Goal: Task Accomplishment & Management: Manage account settings

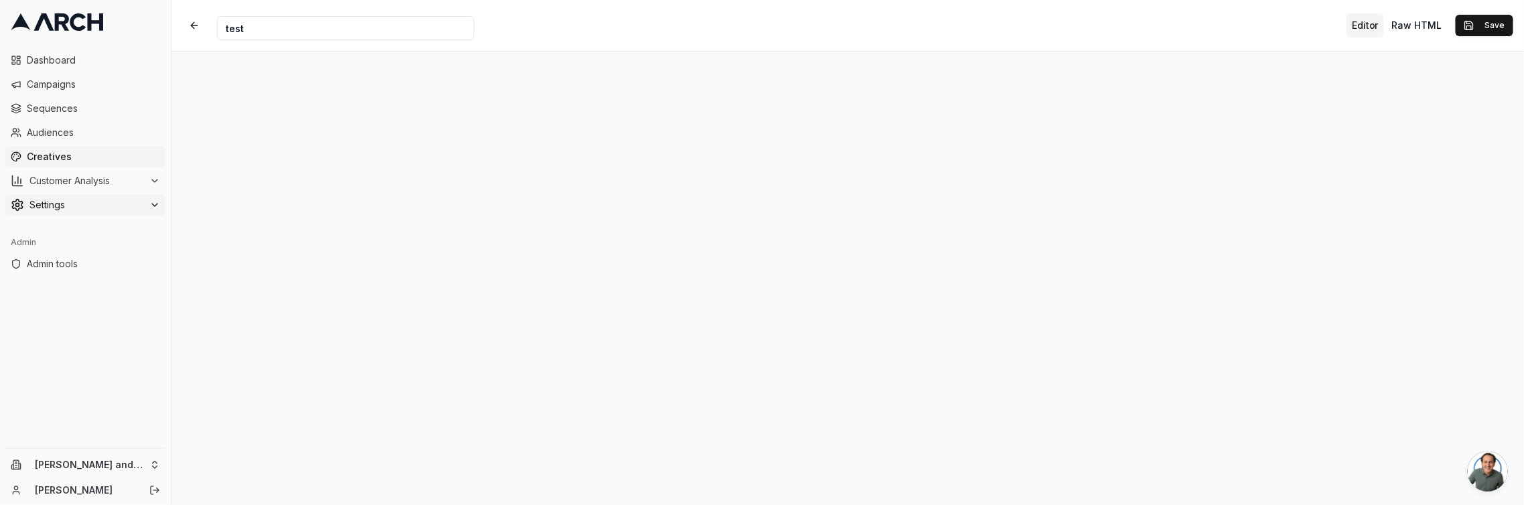
click at [111, 202] on span "Settings" at bounding box center [86, 204] width 115 height 13
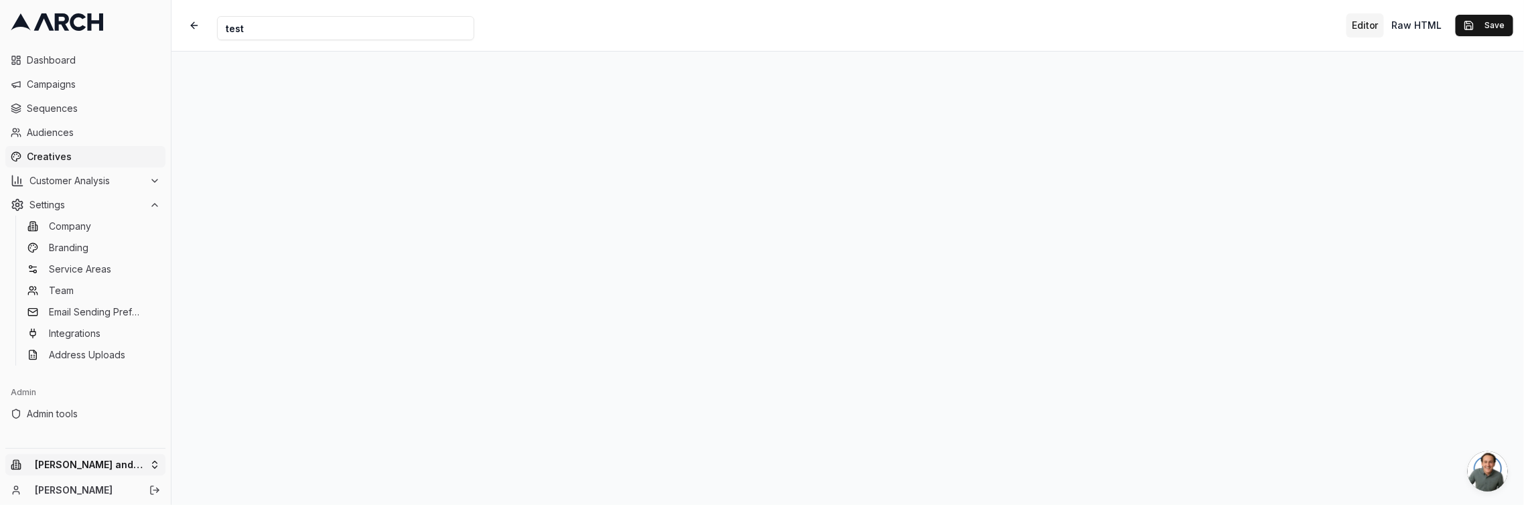
click at [133, 468] on html "Dashboard Campaigns Sequences Audiences Creatives Customer Analysis Settings Co…" at bounding box center [762, 252] width 1524 height 505
click at [70, 416] on span "Admin tools" at bounding box center [93, 413] width 133 height 13
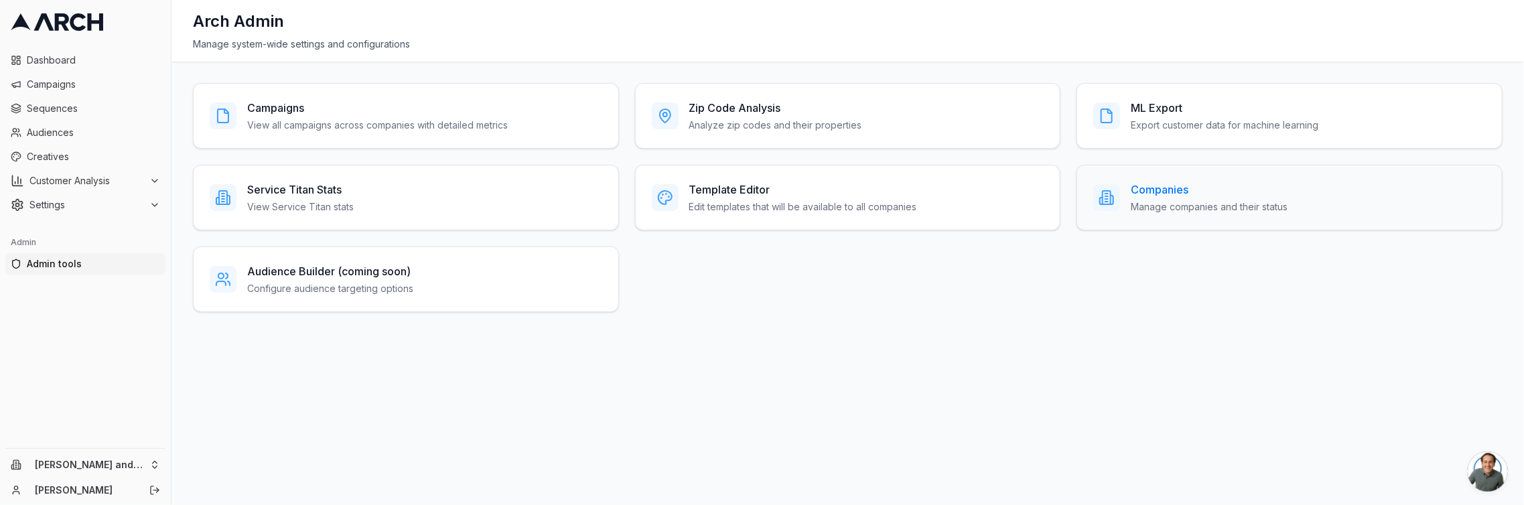
click at [1193, 197] on div "Companies Manage companies and their status" at bounding box center [1209, 198] width 157 height 32
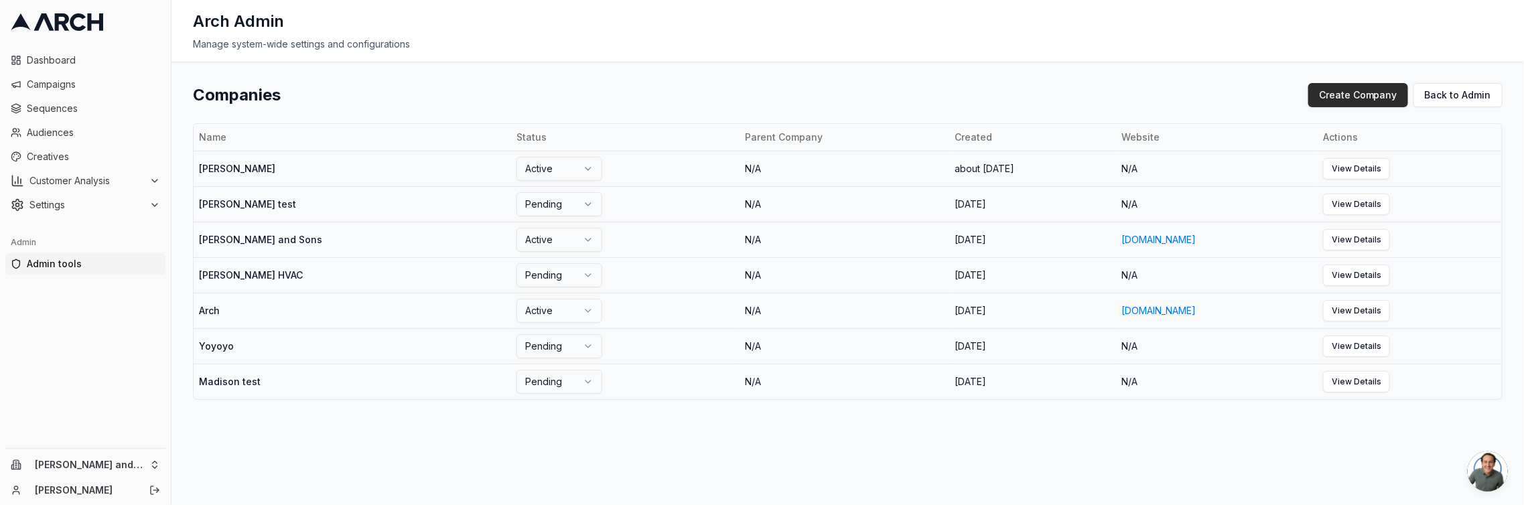
click at [1361, 92] on button "Create Company" at bounding box center [1359, 95] width 100 height 24
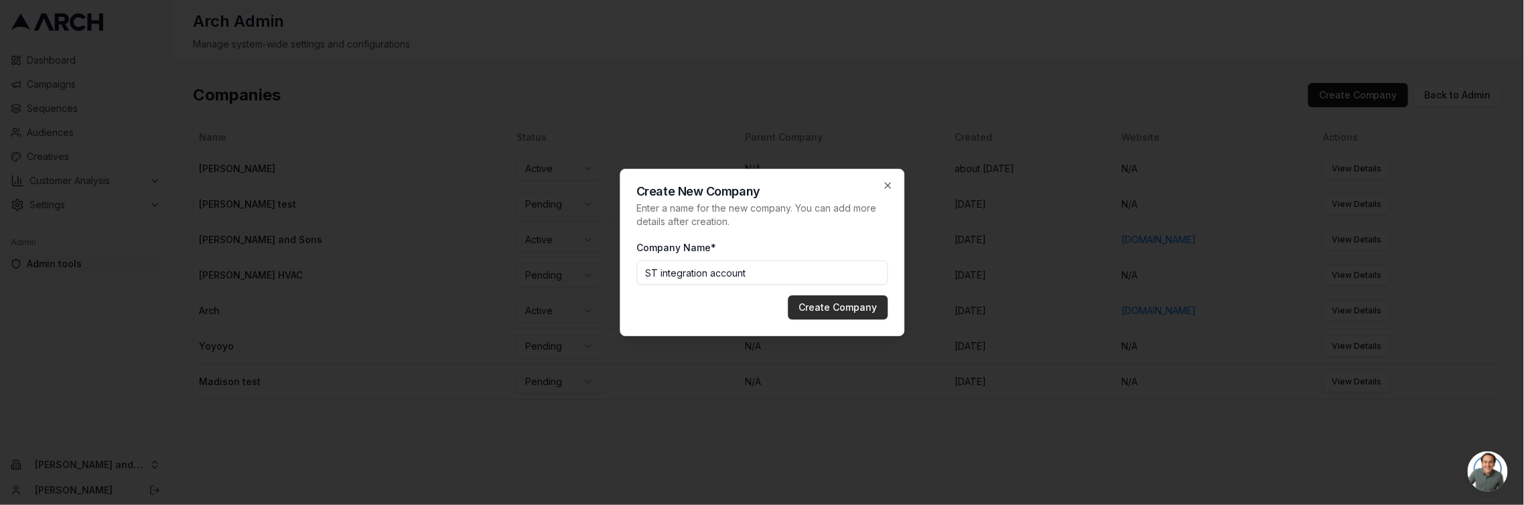
type input "ST integration account"
click at [852, 300] on button "Create Company" at bounding box center [838, 307] width 100 height 24
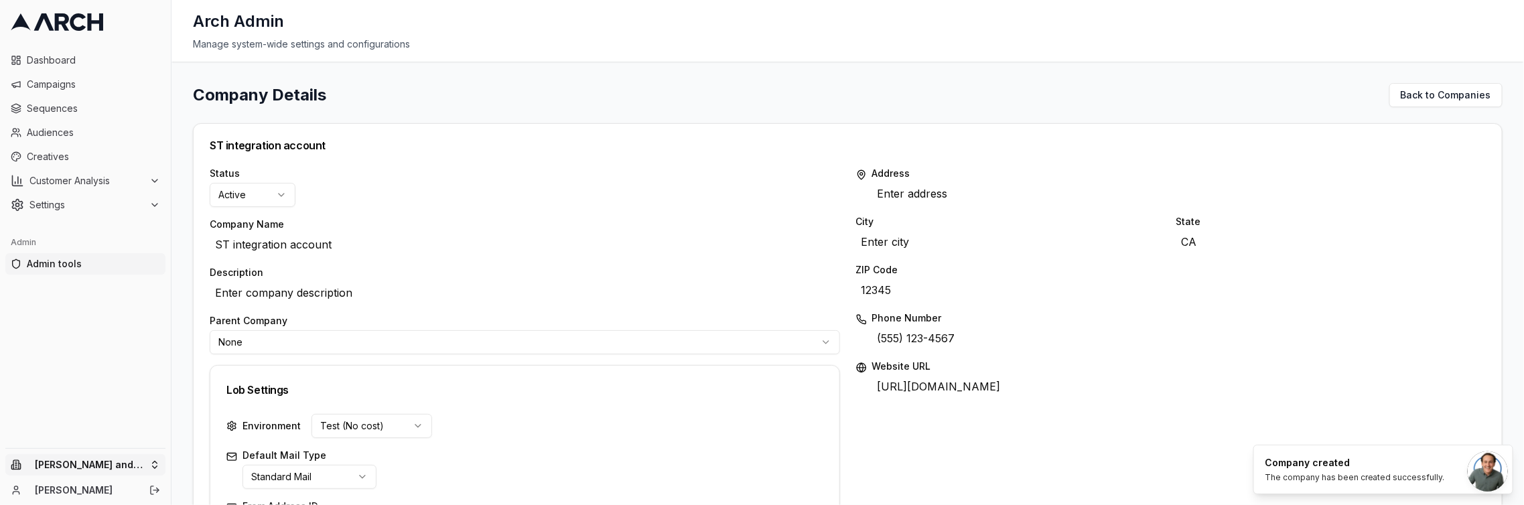
click at [147, 463] on html "Dashboard Campaigns Sequences Audiences Creatives Customer Analysis Settings Ad…" at bounding box center [762, 252] width 1524 height 505
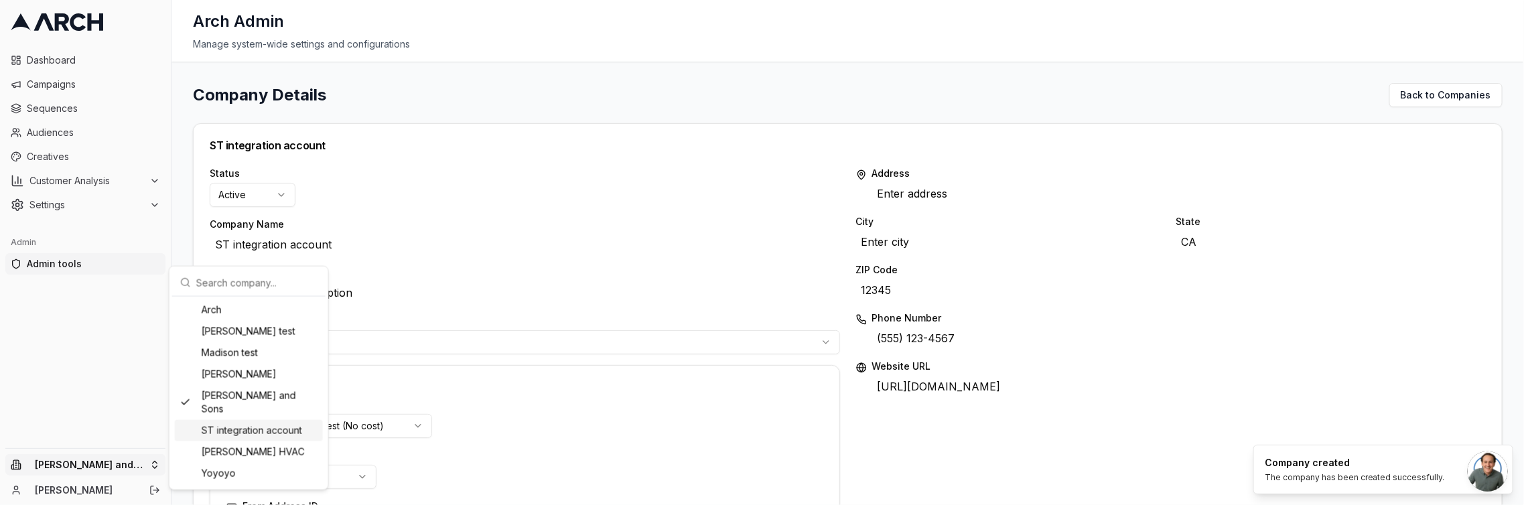
click at [228, 420] on div "ST integration account" at bounding box center [249, 430] width 148 height 21
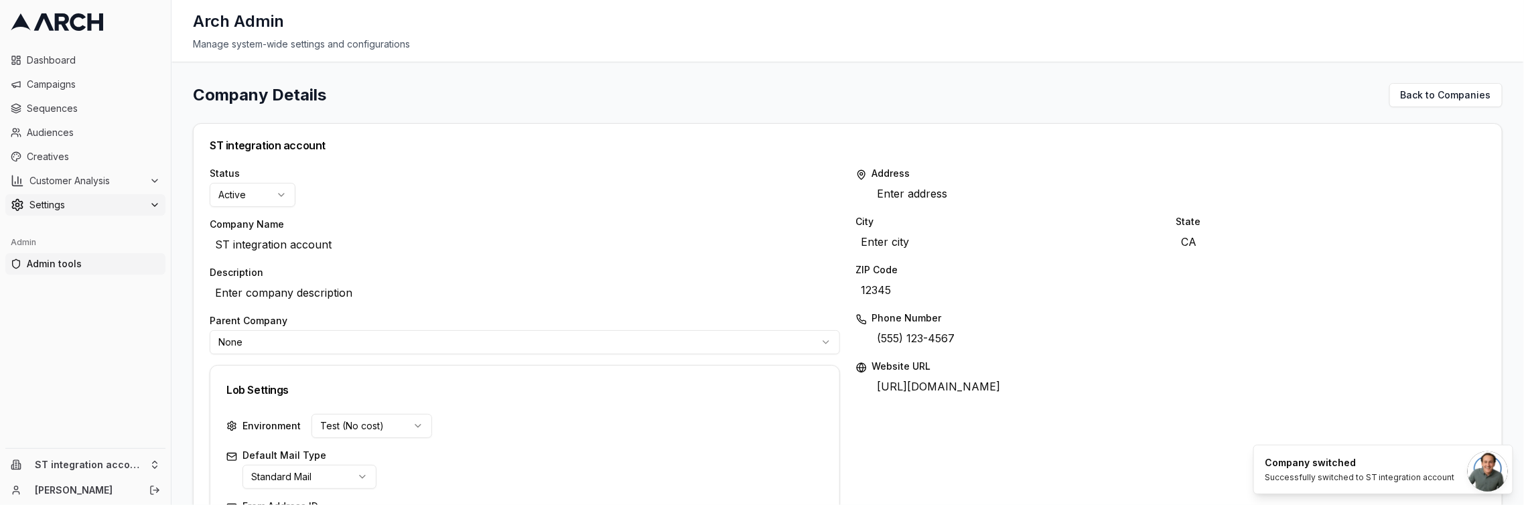
click at [69, 201] on span "Settings" at bounding box center [86, 204] width 115 height 13
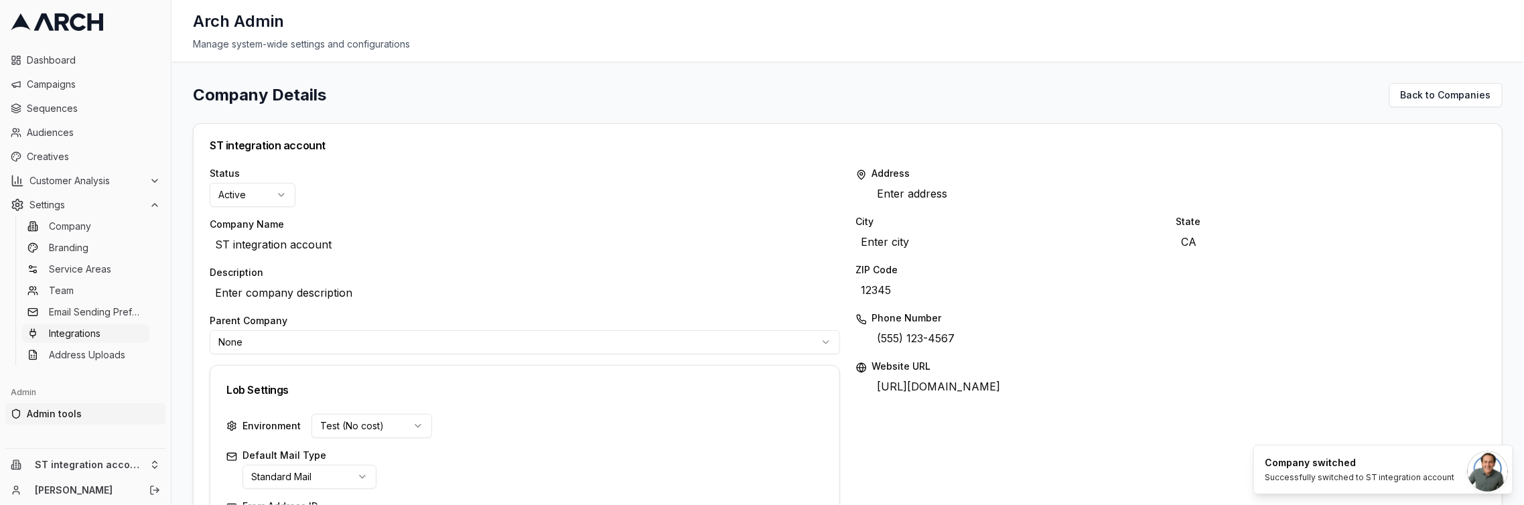
click at [89, 330] on span "Integrations" at bounding box center [75, 333] width 52 height 13
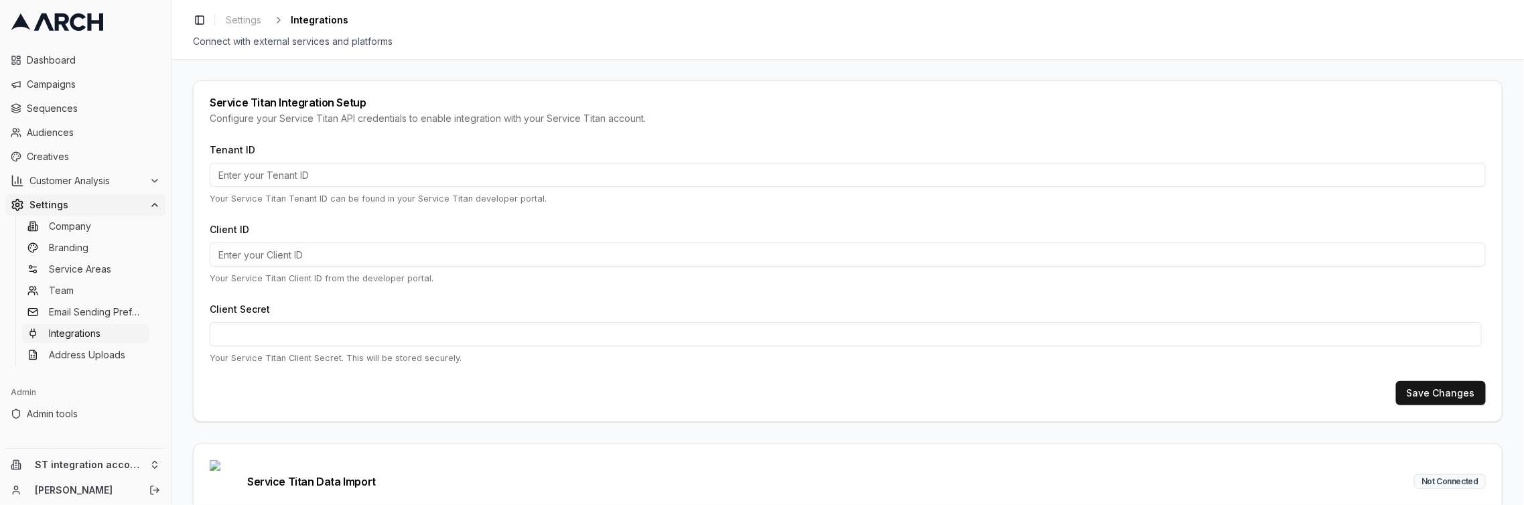
click at [380, 169] on input "Tenant ID" at bounding box center [848, 175] width 1276 height 24
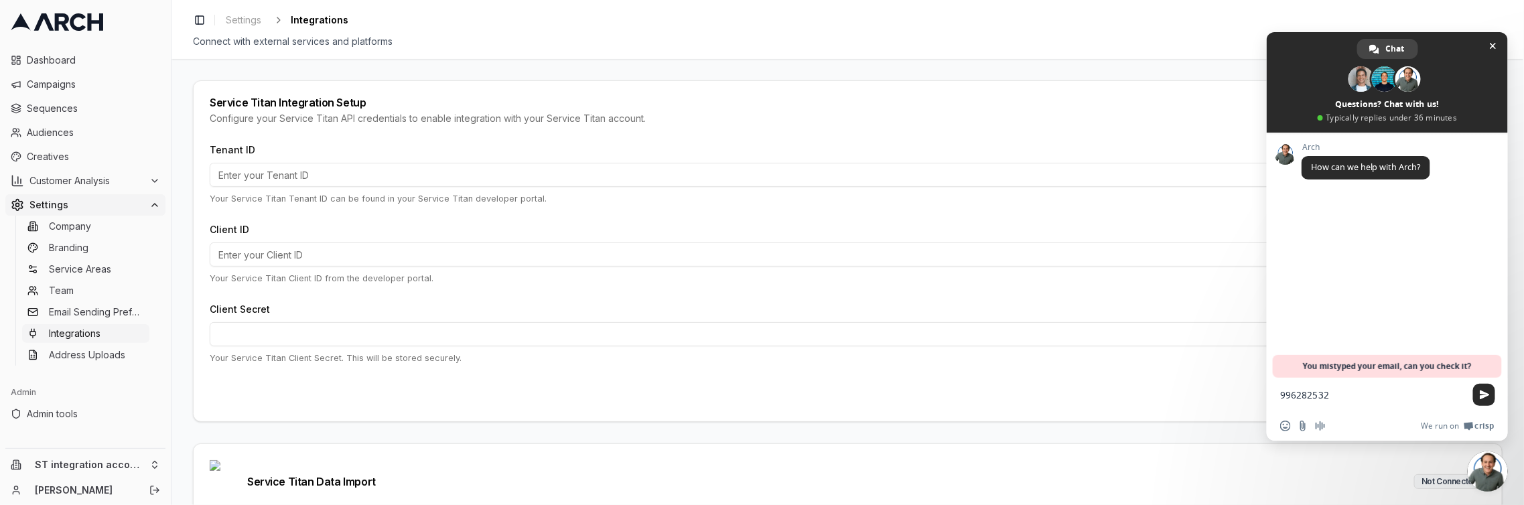
type textarea "996282532"
click at [343, 180] on input "Tenant ID" at bounding box center [848, 175] width 1276 height 24
paste input "996282532"
type input "996282532"
click at [250, 253] on input "Client ID" at bounding box center [848, 255] width 1276 height 24
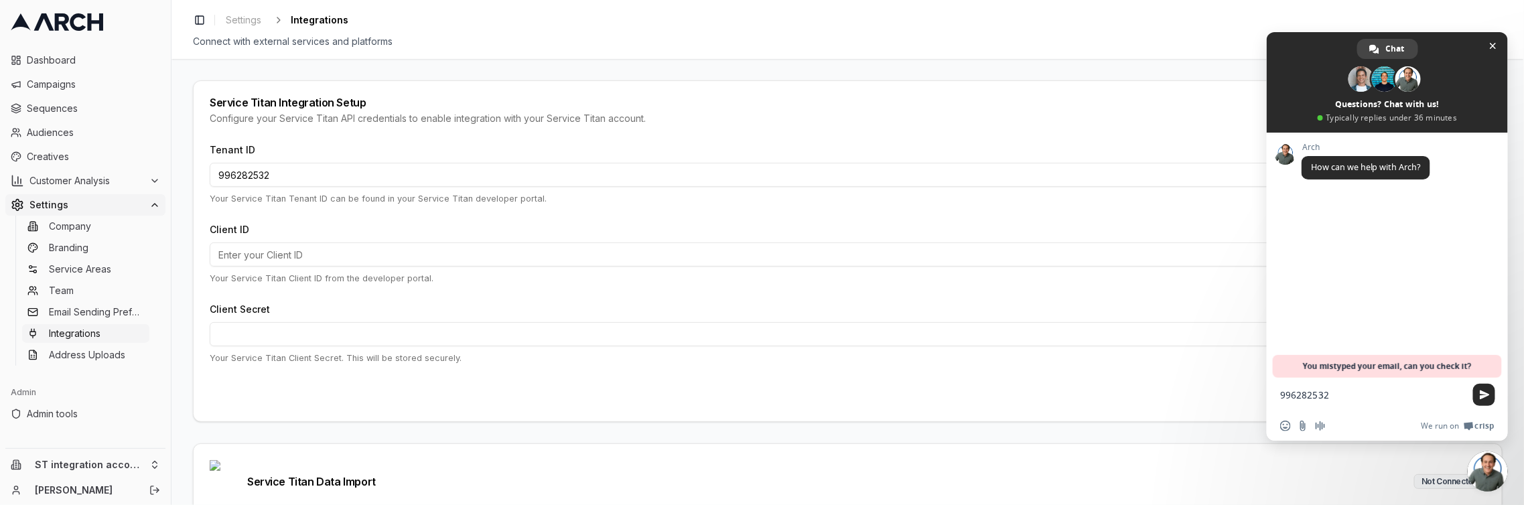
paste input "cid.oqll8euntztwmsh7n9l0isilp"
type input "cid.oqll8euntztwmsh7n9l0isilp"
click at [1494, 50] on span "Close chat" at bounding box center [1493, 46] width 7 height 9
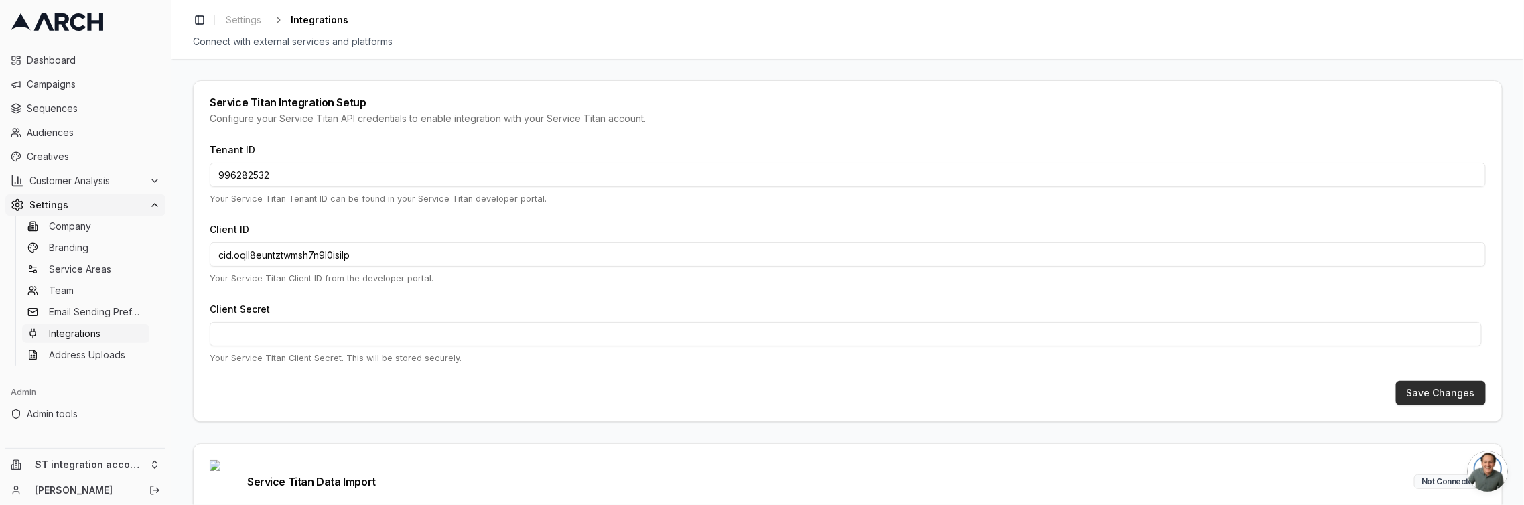
click at [1427, 397] on button "Save Changes" at bounding box center [1441, 393] width 90 height 24
click at [76, 409] on span "Admin tools" at bounding box center [93, 413] width 133 height 13
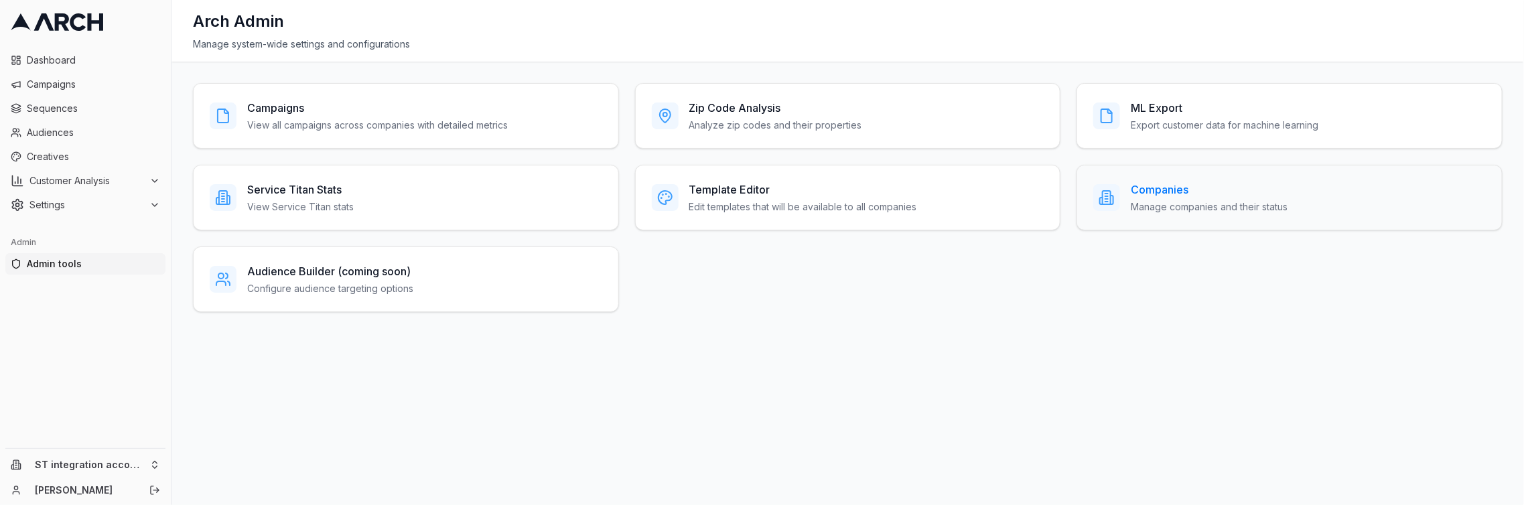
click at [1177, 185] on h3 "Companies" at bounding box center [1209, 190] width 157 height 16
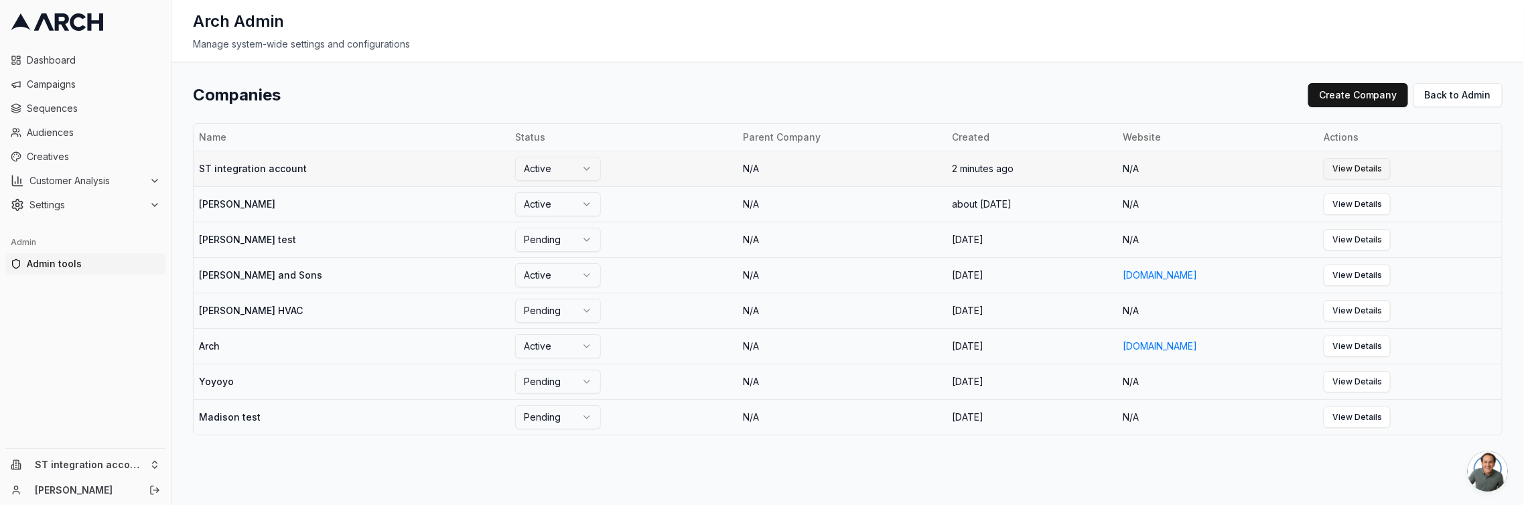
click at [1362, 169] on link "View Details" at bounding box center [1357, 168] width 67 height 21
